Goal: Information Seeking & Learning: Learn about a topic

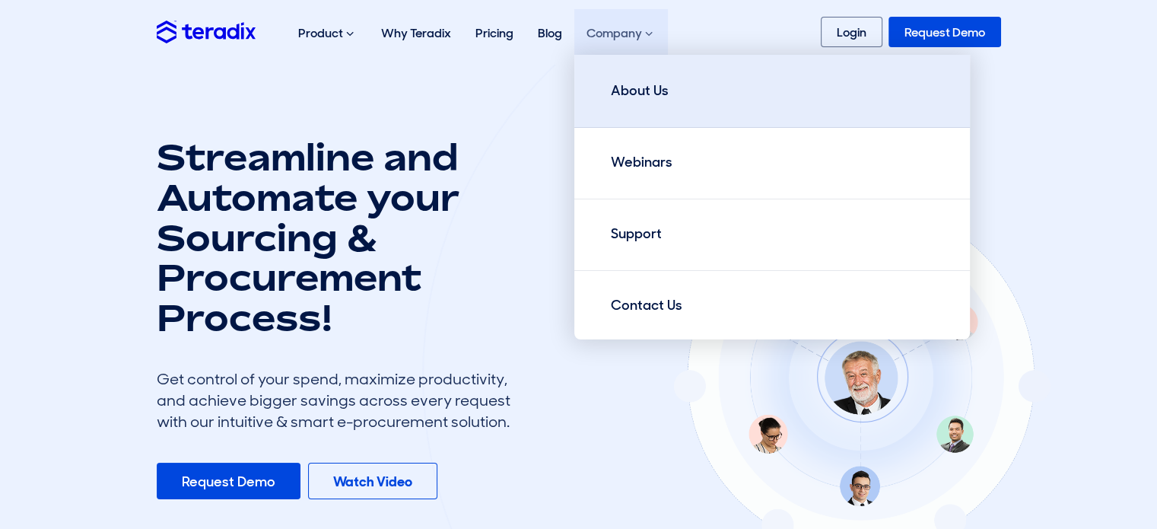
click at [702, 104] on link "About Us" at bounding box center [772, 91] width 396 height 73
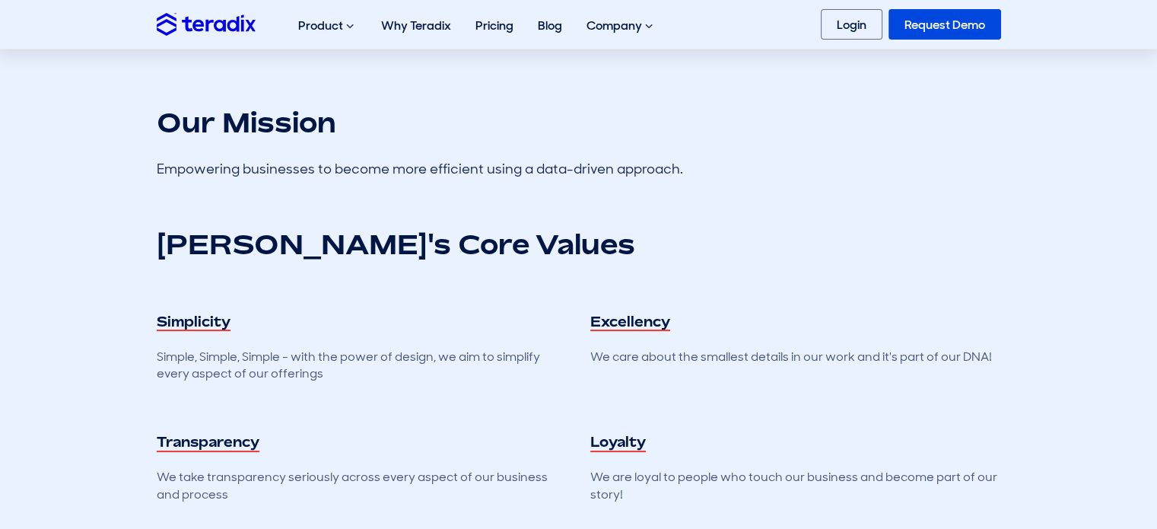
scroll to position [456, 0]
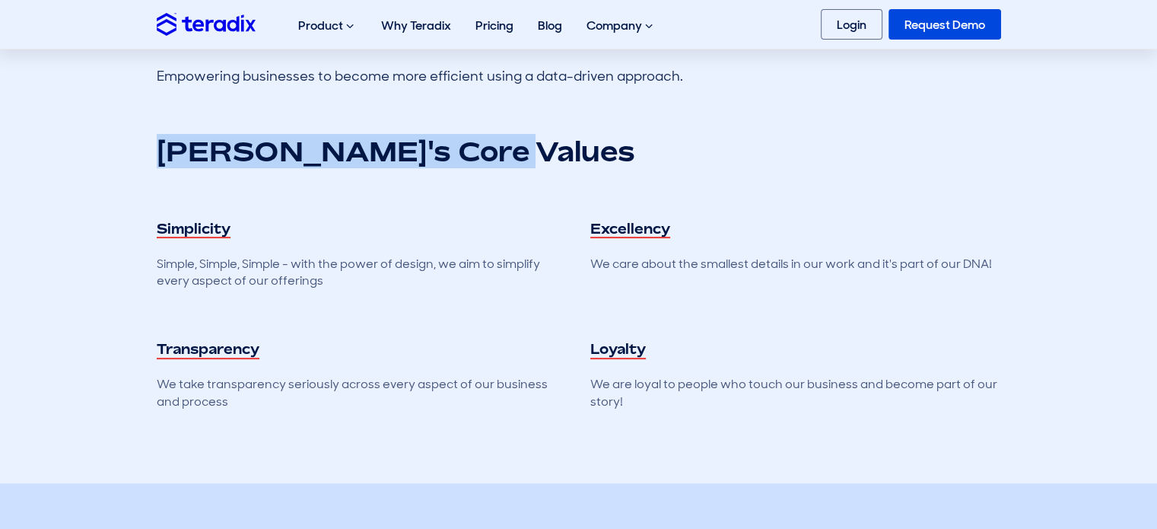
drag, startPoint x: 158, startPoint y: 140, endPoint x: 549, endPoint y: 167, distance: 391.2
click at [549, 167] on div "[PERSON_NAME]'s Core Values Simplicity Simple, Simple, Simple - with the power …" at bounding box center [579, 272] width 844 height 276
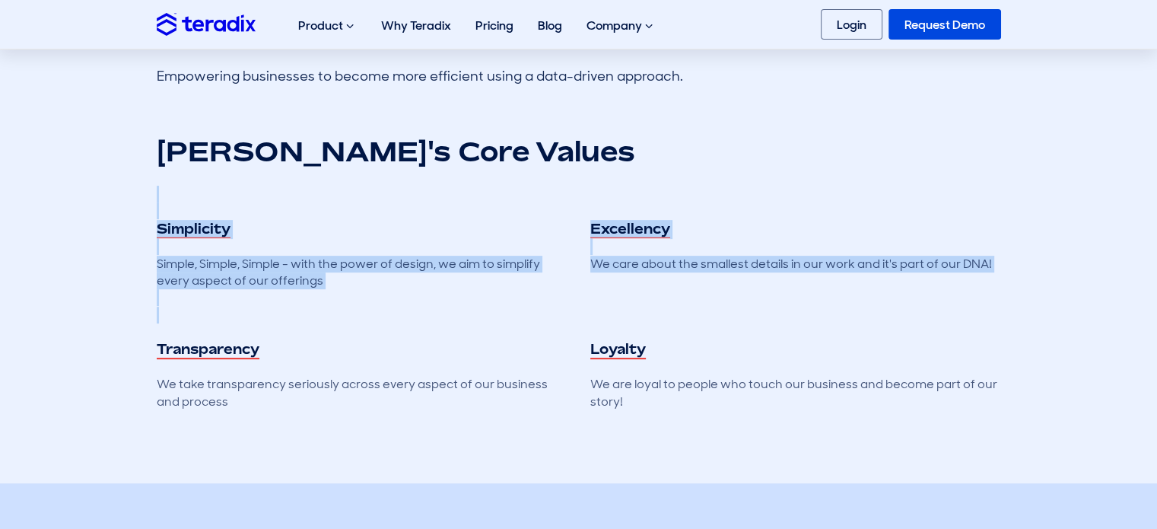
drag, startPoint x: 625, startPoint y: 210, endPoint x: 706, endPoint y: 331, distance: 145.8
click at [706, 331] on div "[PERSON_NAME]'s Core Values Simplicity Simple, Simple, Simple - with the power …" at bounding box center [579, 272] width 844 height 276
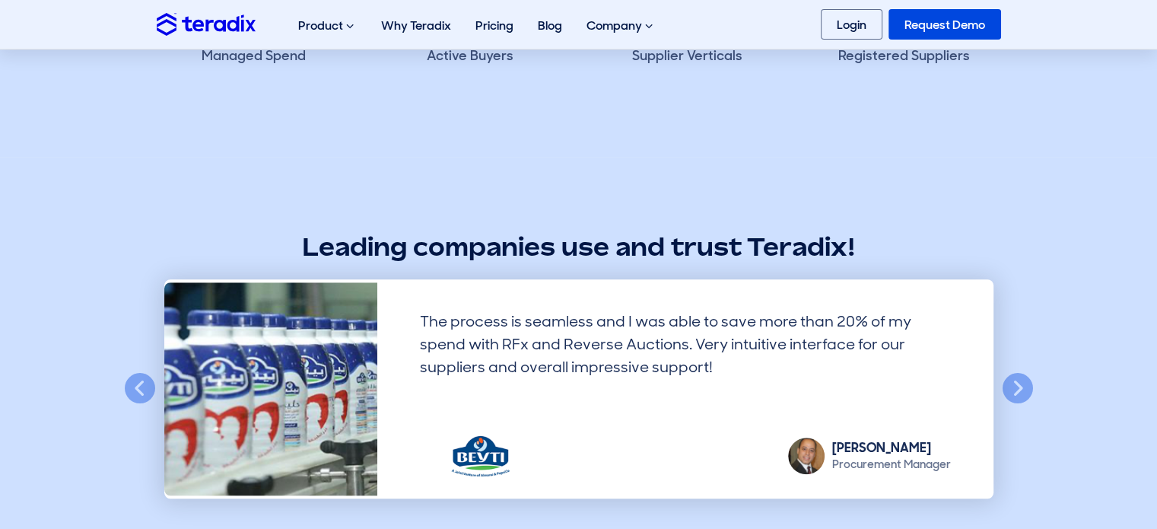
scroll to position [1217, 0]
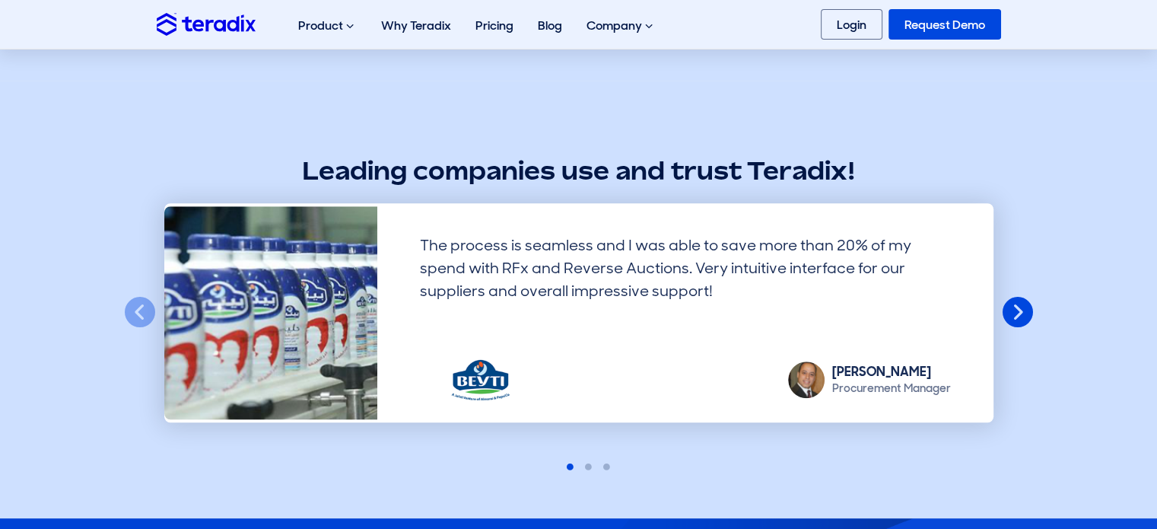
click at [1010, 322] on button "Next" at bounding box center [1017, 312] width 33 height 33
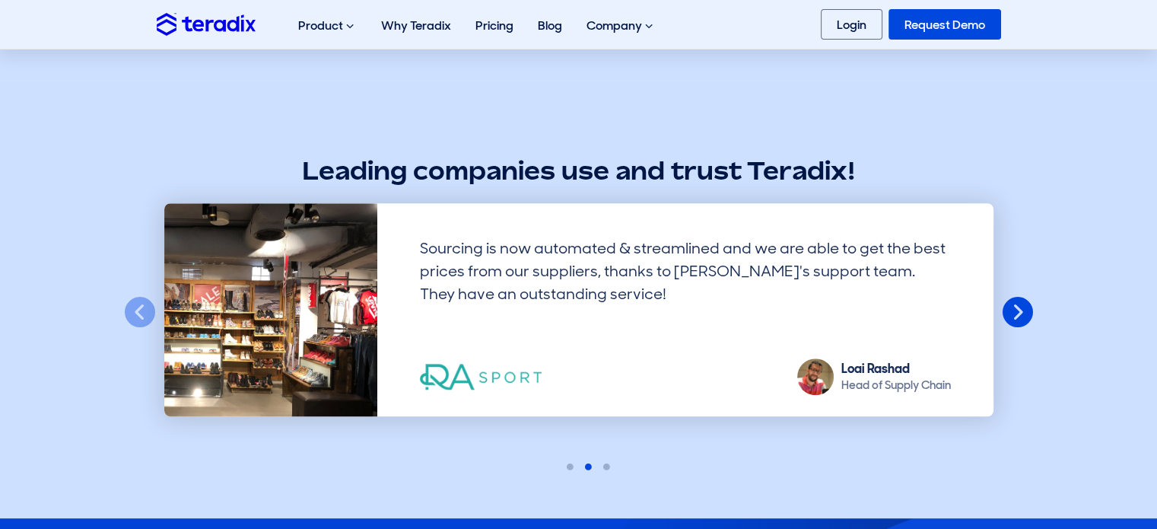
click at [1016, 316] on button "Next" at bounding box center [1017, 312] width 33 height 33
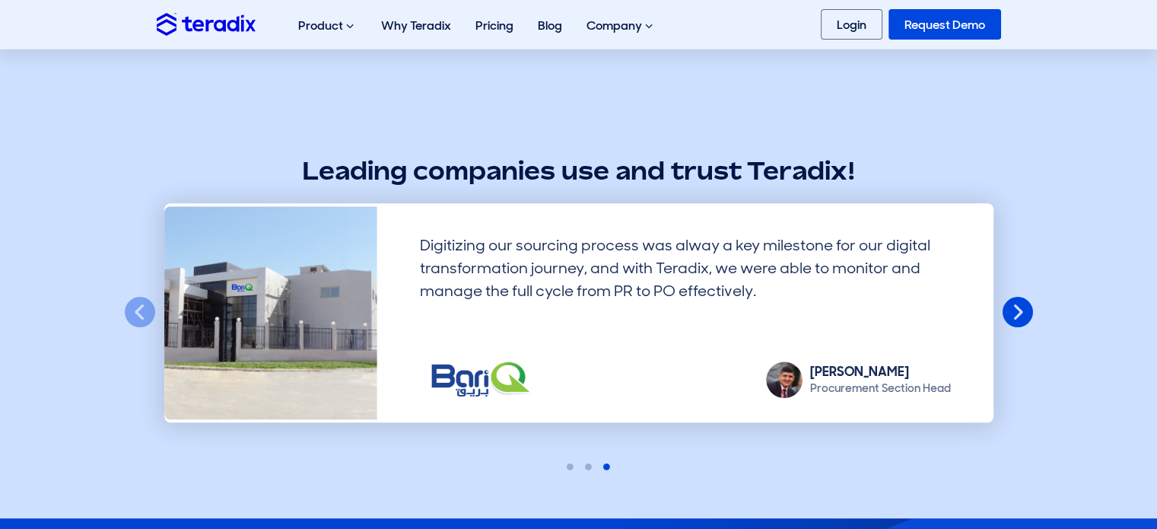
click at [1016, 316] on button "Next" at bounding box center [1017, 312] width 33 height 33
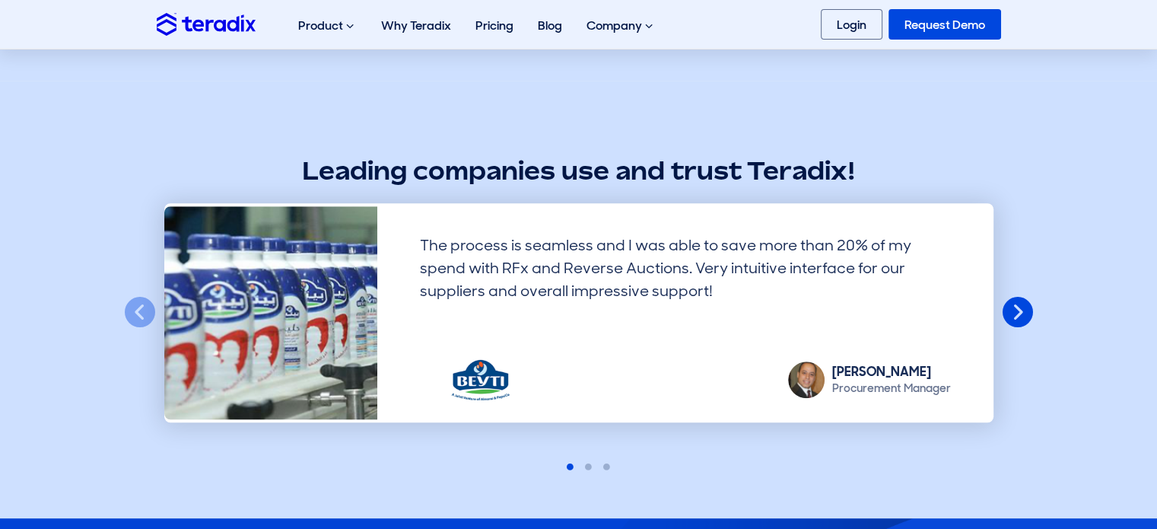
click at [1016, 316] on button "Next" at bounding box center [1017, 312] width 33 height 33
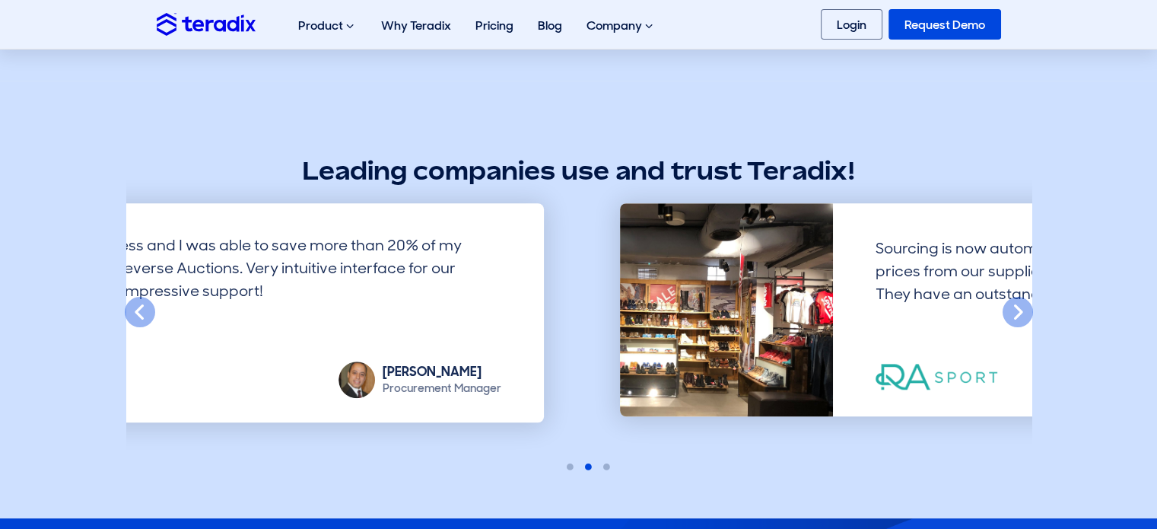
drag, startPoint x: 508, startPoint y: 246, endPoint x: 1041, endPoint y: 204, distance: 534.2
click at [1041, 204] on section "Leading companies use and trust Teradix! Previous Digitizing our sourcing proce…" at bounding box center [578, 299] width 1157 height 437
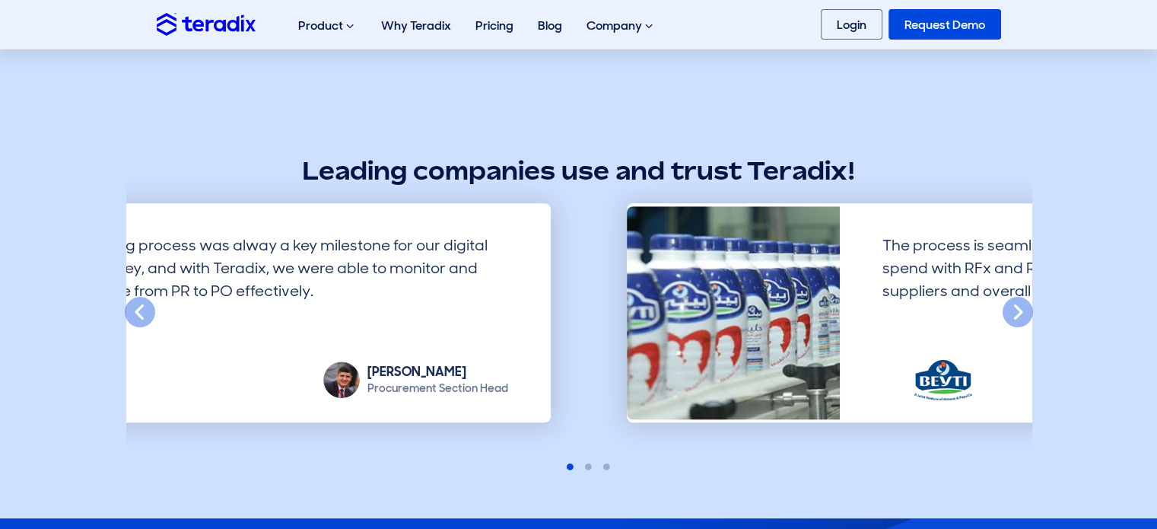
drag, startPoint x: 452, startPoint y: 313, endPoint x: 914, endPoint y: 250, distance: 466.8
click at [914, 250] on div "The process is seamless and I was able to save more than 20% of my spend with R…" at bounding box center [1147, 279] width 555 height 116
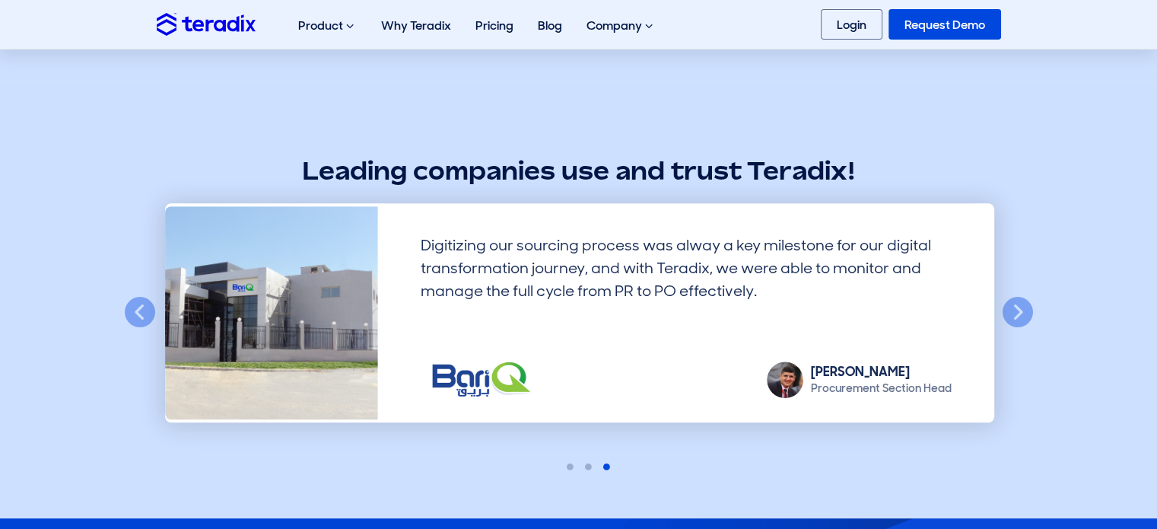
drag, startPoint x: 475, startPoint y: 305, endPoint x: 919, endPoint y: 231, distance: 450.5
click at [940, 227] on div "Digitizing our sourcing process was alway a key milestone for our digital trans…" at bounding box center [686, 279] width 555 height 116
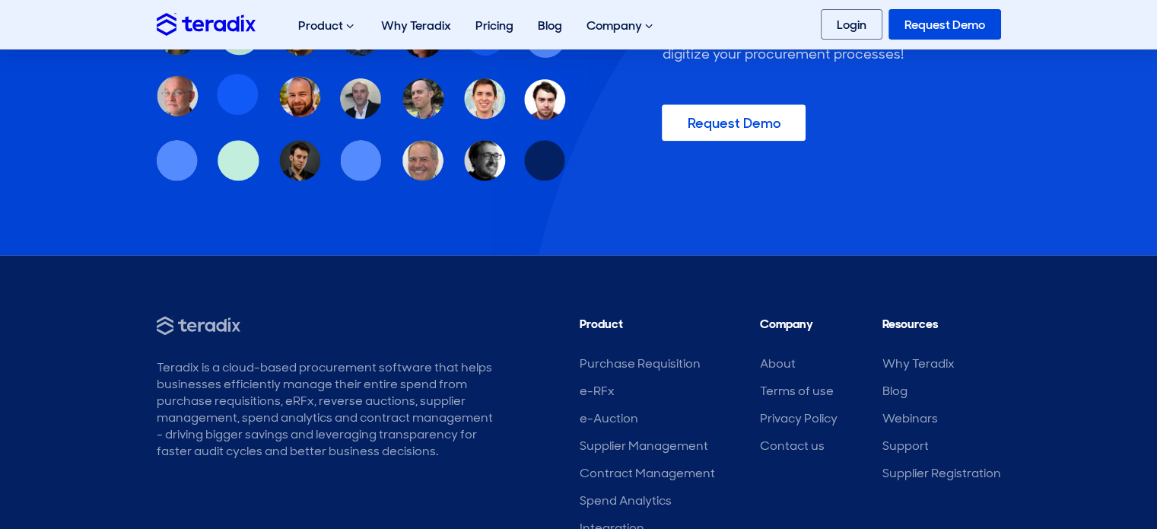
scroll to position [2045, 0]
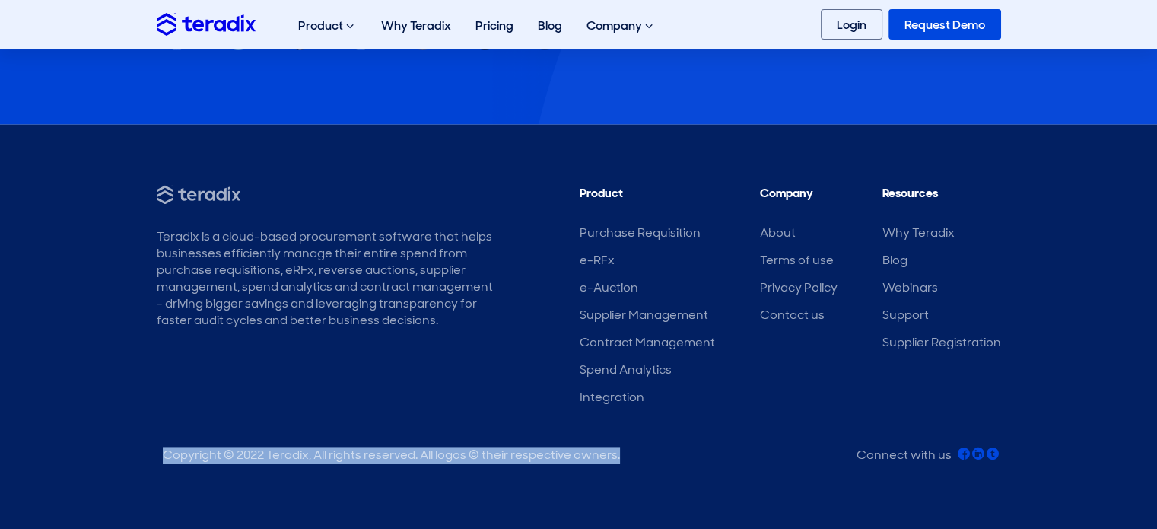
drag, startPoint x: 165, startPoint y: 457, endPoint x: 686, endPoint y: 431, distance: 521.8
click at [686, 431] on div "Teradix is a cloud-based procurement software that helps businesses efficiently…" at bounding box center [578, 327] width 867 height 285
click at [666, 444] on div "Copyright © 2022 Teradix, All rights reserved. All logos © their respective own…" at bounding box center [579, 454] width 844 height 29
drag, startPoint x: 641, startPoint y: 453, endPoint x: 124, endPoint y: 442, distance: 517.4
click at [124, 442] on footer "Teradix is a cloud-based procurement software that helps businesses efficiently…" at bounding box center [578, 327] width 1157 height 406
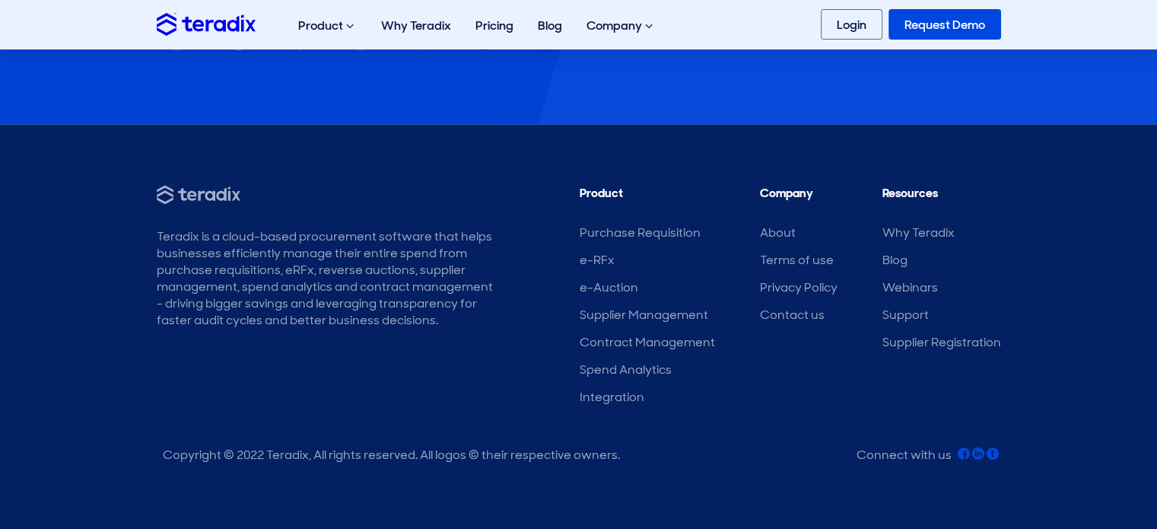
click at [301, 379] on div "Teradix is a cloud-based procurement software that helps businesses efficiently…" at bounding box center [579, 300] width 844 height 231
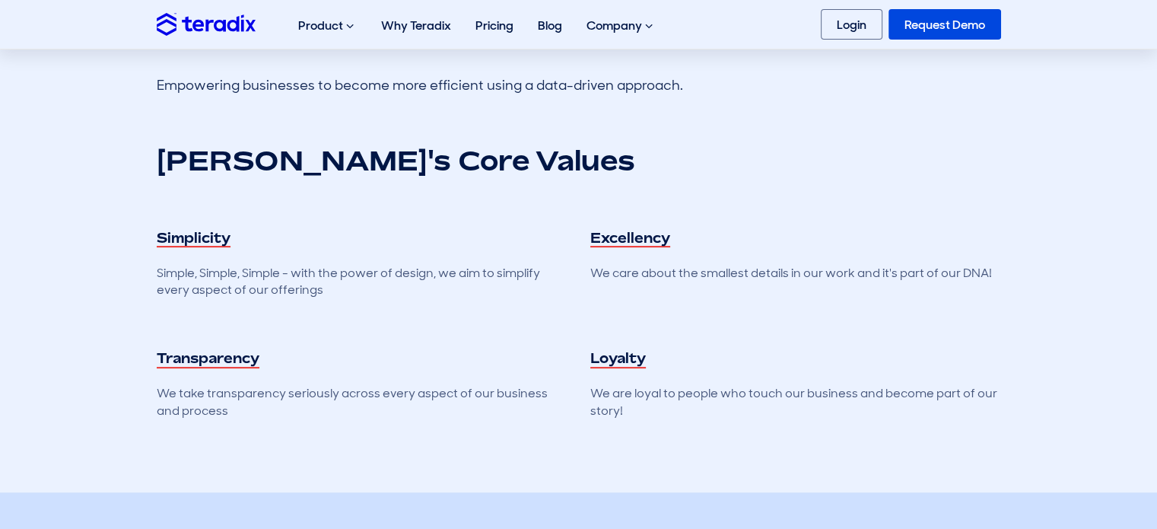
scroll to position [0, 0]
